Goal: Find contact information: Find contact information

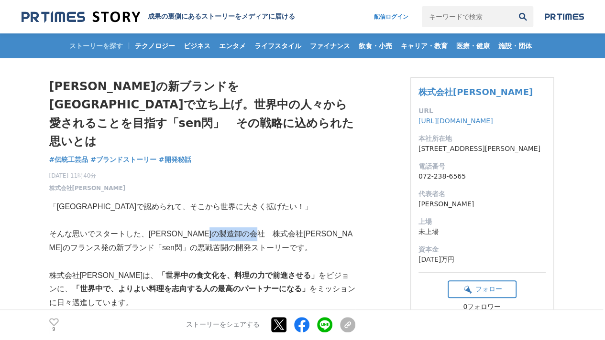
drag, startPoint x: 293, startPoint y: 216, endPoint x: 237, endPoint y: 211, distance: 56.6
click at [237, 227] on p "そんな思いでスタートした、[PERSON_NAME]の製造卸の会社　株式会社[PERSON_NAME]のフランス発の新ブランド「sen閃」の悪戦苦闘の開発スト…" at bounding box center [202, 241] width 306 height 28
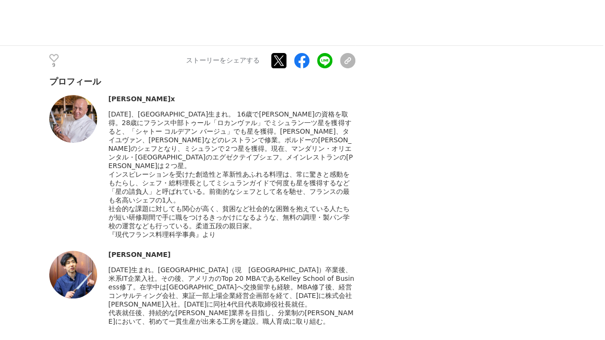
scroll to position [7455, 0]
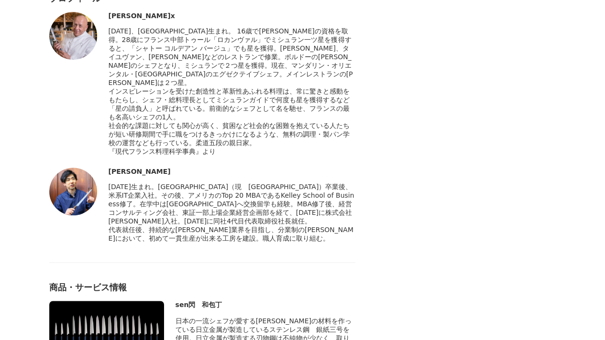
drag, startPoint x: 109, startPoint y: 126, endPoint x: 143, endPoint y: 124, distance: 34.5
click at [143, 168] on div "[PERSON_NAME]" at bounding box center [231, 172] width 247 height 8
copy div "[PERSON_NAME]"
